Goal: Task Accomplishment & Management: Use online tool/utility

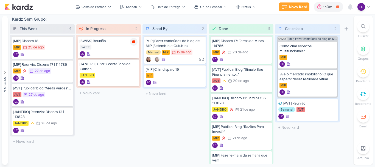
click at [131, 41] on div at bounding box center [134, 42] width 8 height 8
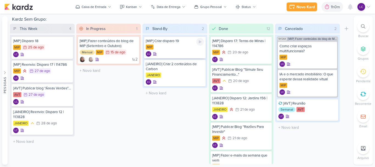
click at [177, 49] on div "MIP" at bounding box center [175, 46] width 58 height 5
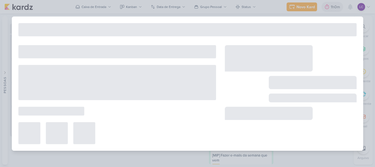
type input "[MIP] Criar disparo 19"
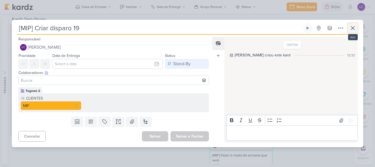
click at [353, 28] on icon at bounding box center [352, 28] width 7 height 7
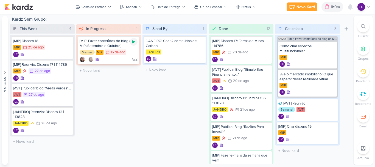
click at [133, 43] on icon at bounding box center [133, 42] width 4 height 4
click at [152, 107] on div "Stand-By 1 Mover Para Esquerda Mover Para Direita [GEOGRAPHIC_DATA] [JANEIRO] C…" at bounding box center [174, 94] width 65 height 140
click at [136, 43] on icon at bounding box center [133, 42] width 4 height 4
